Goal: Information Seeking & Learning: Learn about a topic

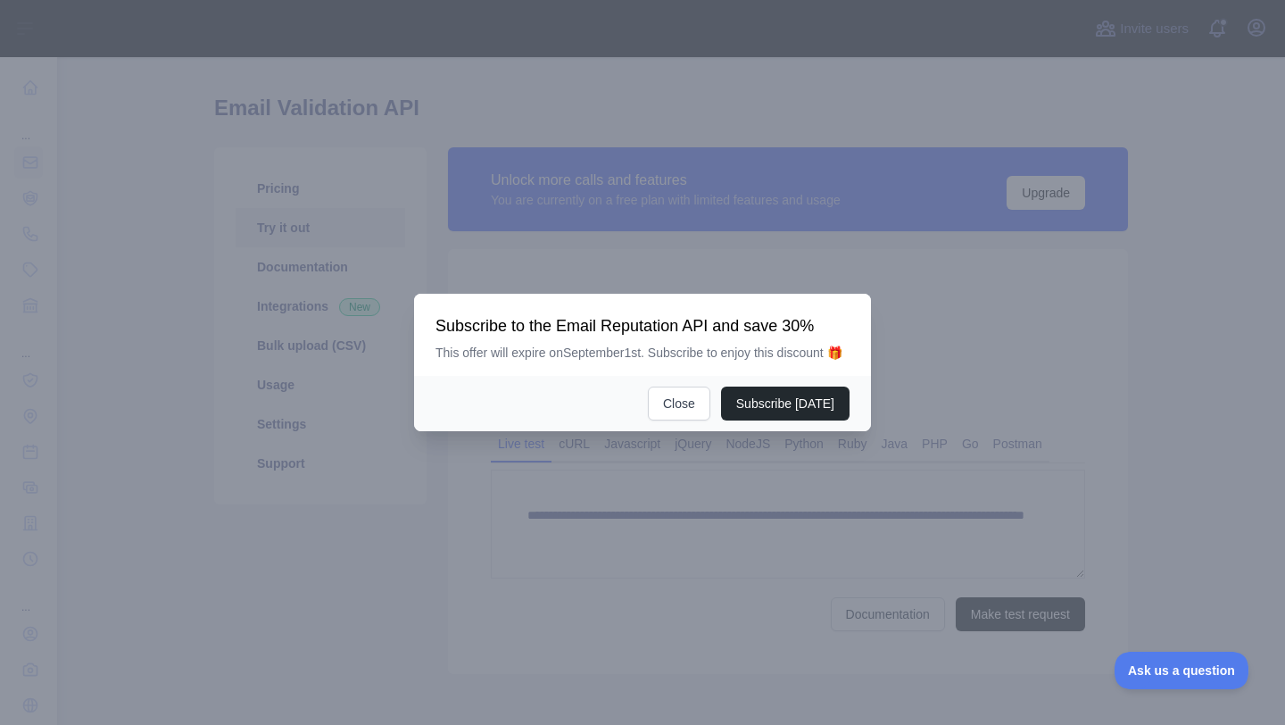
drag, startPoint x: 435, startPoint y: 304, endPoint x: 861, endPoint y: 361, distance: 430.4
click at [861, 361] on div "Subscribe to the Email Reputation API and save 30% This offer will expire on [D…" at bounding box center [642, 335] width 457 height 82
copy div "Subscribe to the Email Reputation API and save 30% This offer will expire on [D…"
click at [688, 411] on button "Close" at bounding box center [679, 403] width 62 height 34
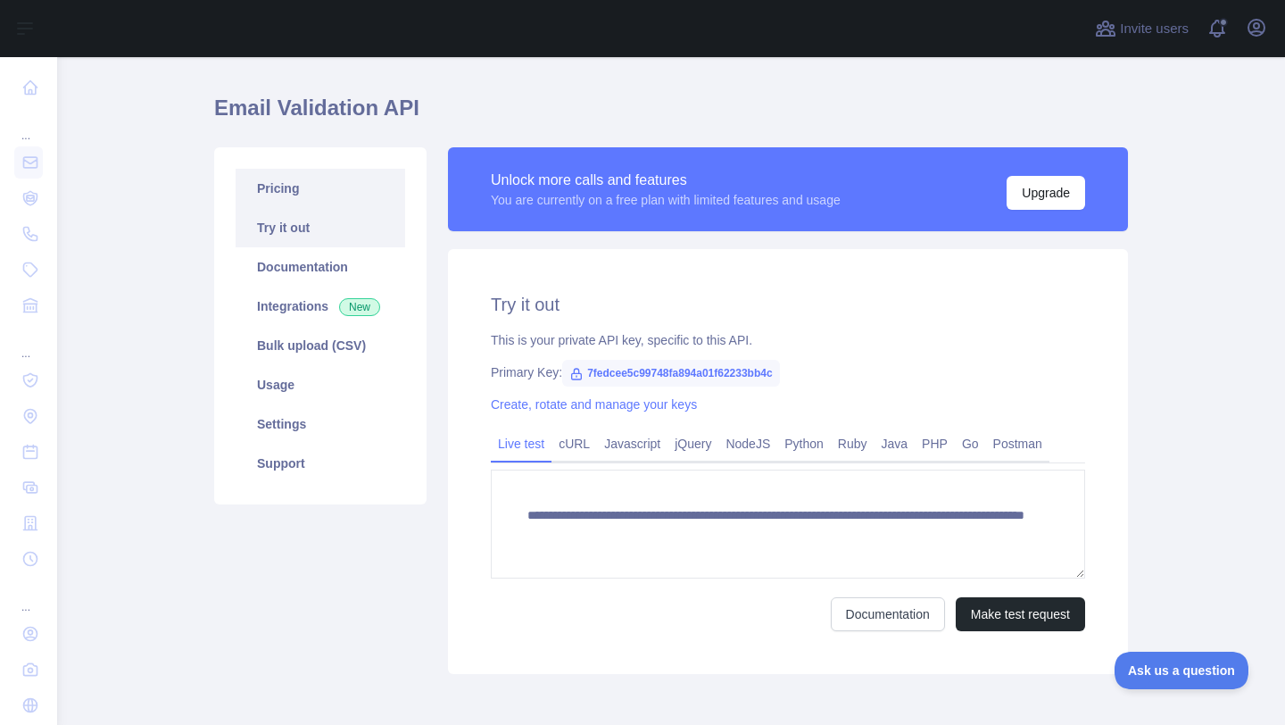
click at [294, 198] on link "Pricing" at bounding box center [321, 188] width 170 height 39
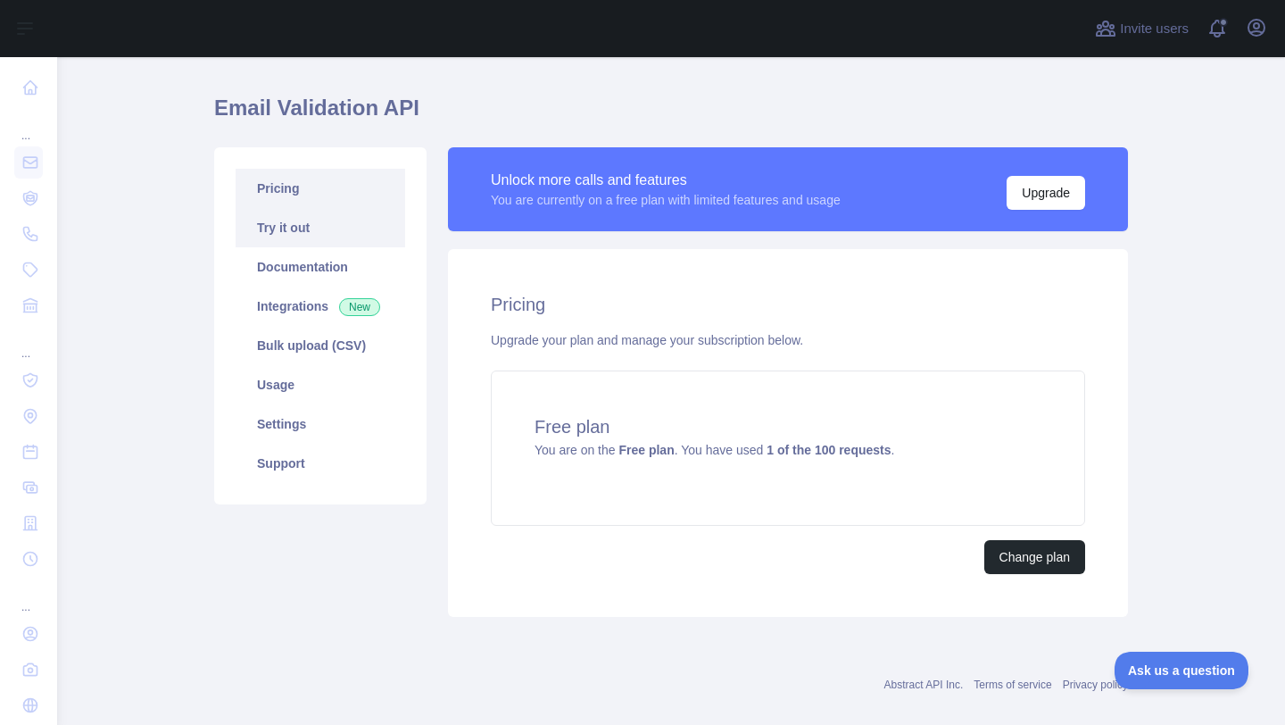
click at [310, 221] on link "Try it out" at bounding box center [321, 227] width 170 height 39
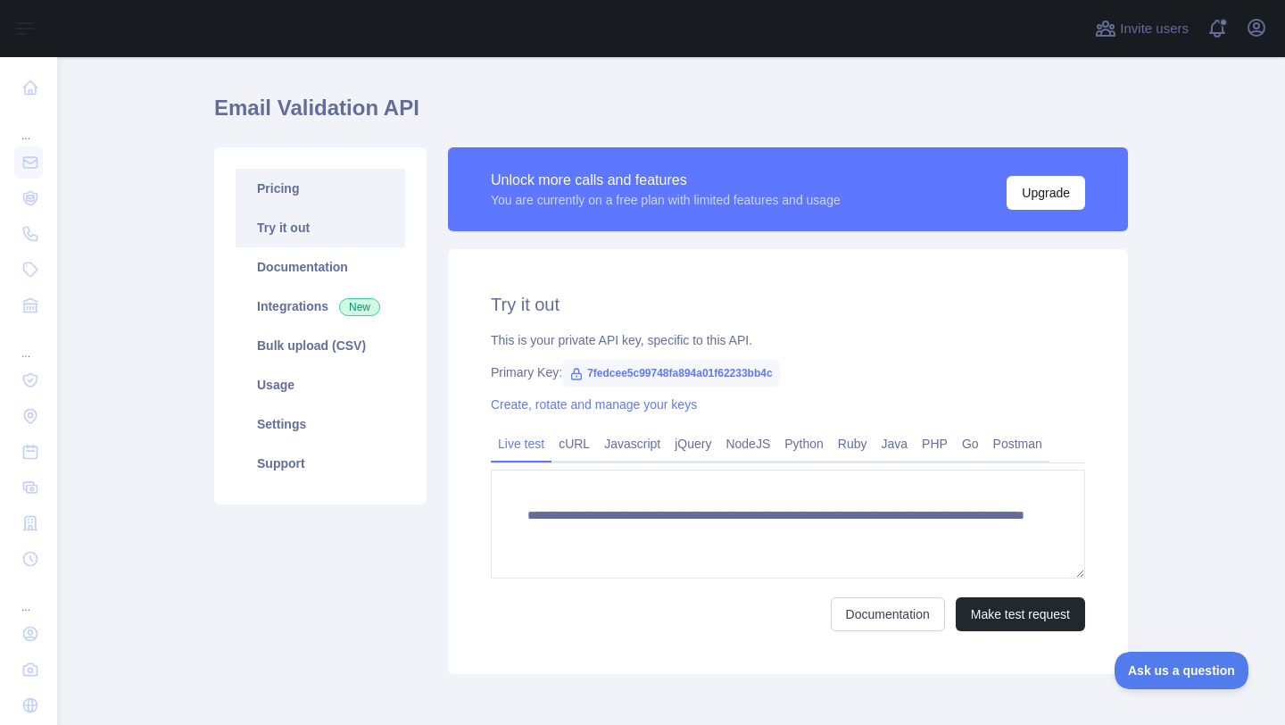
click at [334, 187] on link "Pricing" at bounding box center [321, 188] width 170 height 39
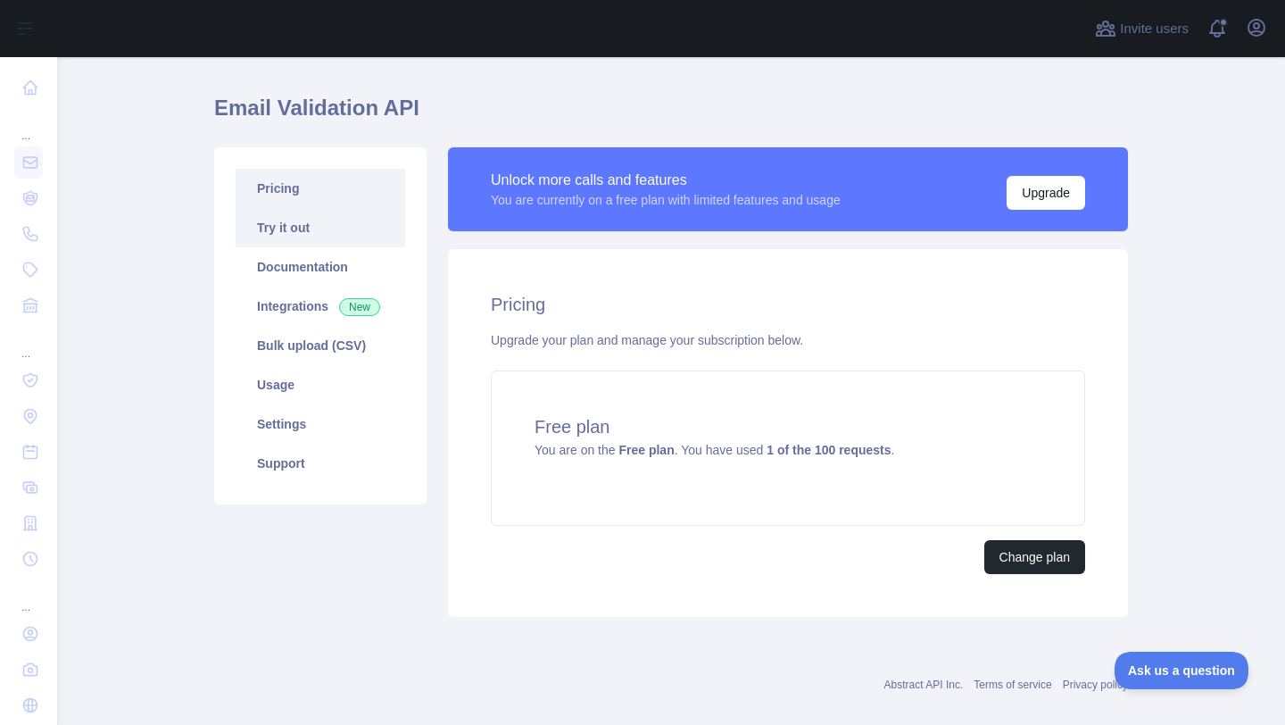
click at [341, 222] on link "Try it out" at bounding box center [321, 227] width 170 height 39
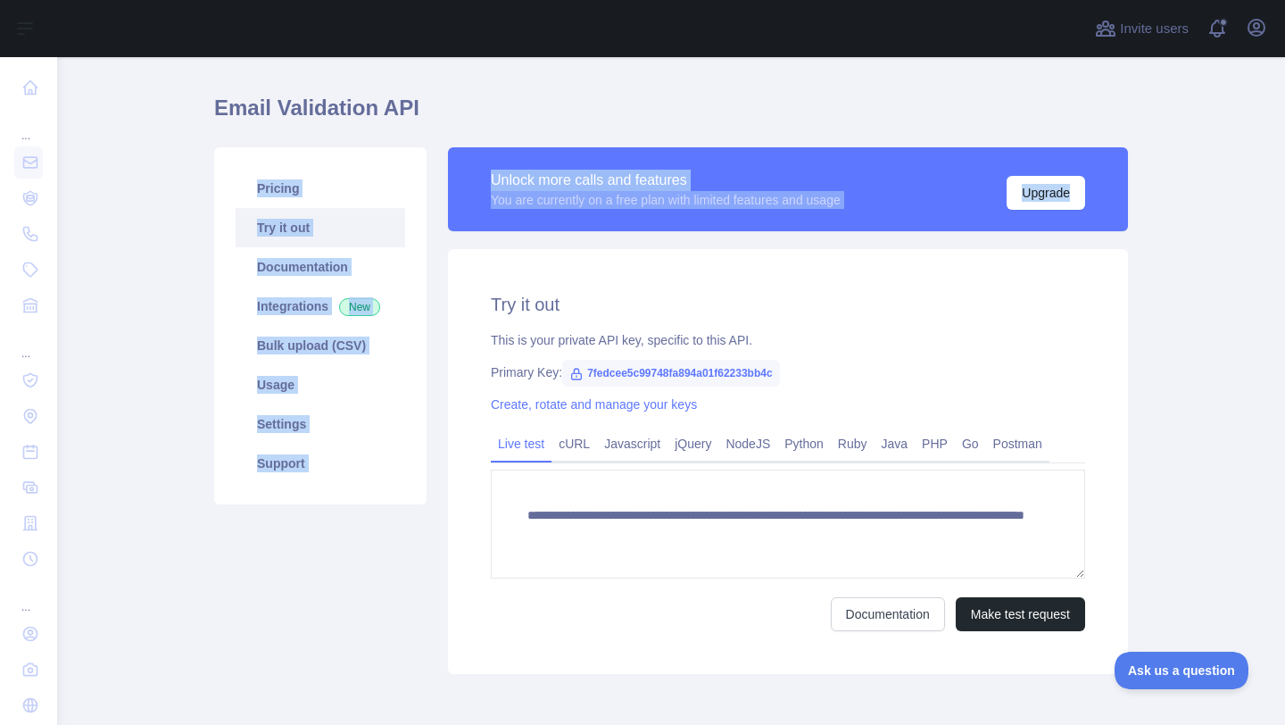
drag, startPoint x: 442, startPoint y: 136, endPoint x: 1018, endPoint y: 231, distance: 584.4
click at [1018, 231] on div "**********" at bounding box center [671, 389] width 914 height 591
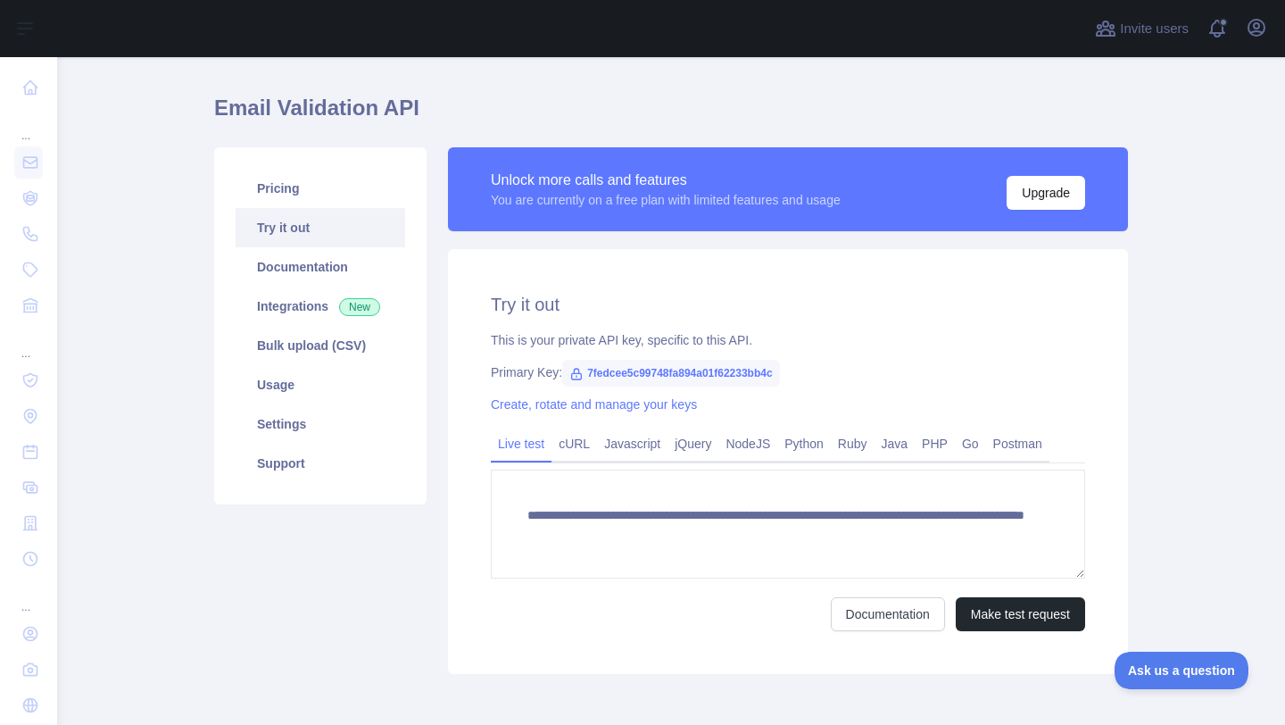
click at [759, 250] on div "**********" at bounding box center [788, 461] width 680 height 425
click at [308, 189] on link "Pricing" at bounding box center [321, 188] width 170 height 39
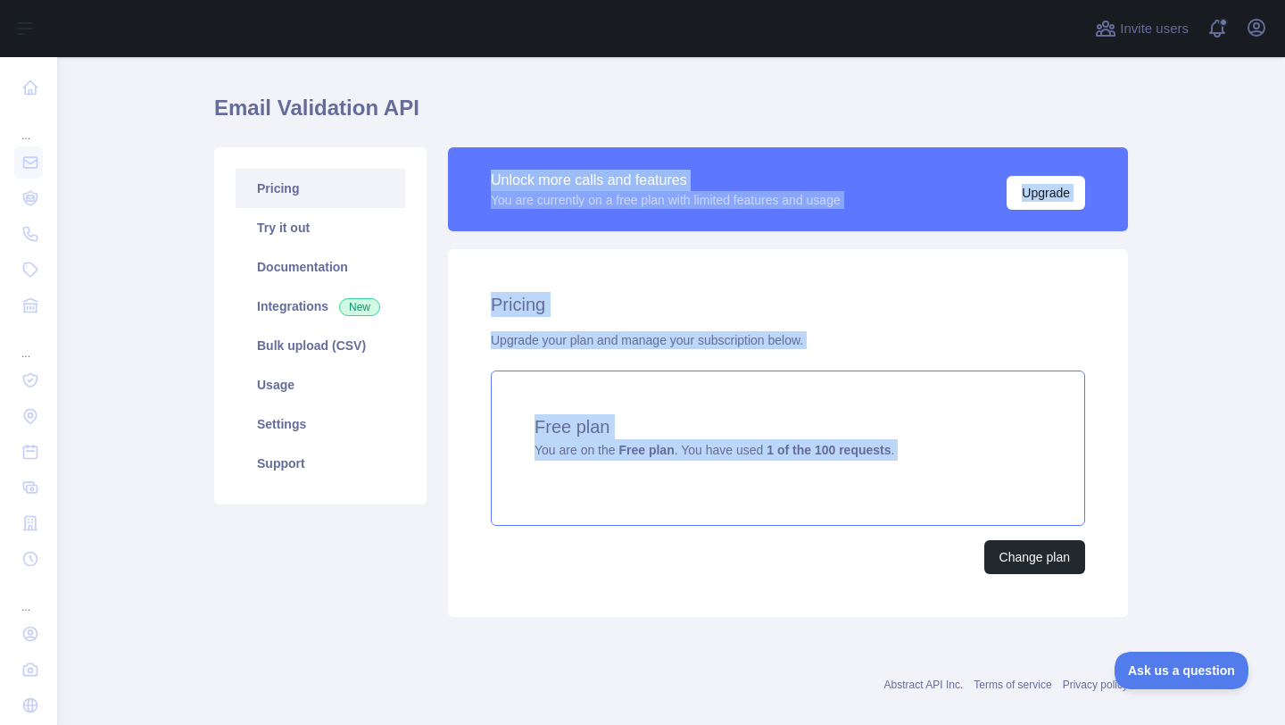
drag, startPoint x: 452, startPoint y: 149, endPoint x: 839, endPoint y: 492, distance: 516.5
click at [839, 492] on div "Unlock more calls and features You are currently on a free plan with limited fe…" at bounding box center [787, 381] width 701 height 469
copy div "Unlock more calls and features You are currently on a free plan with limited fe…"
